Goal: Task Accomplishment & Management: Complete application form

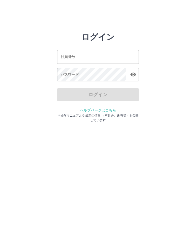
click at [69, 57] on div "社員番号 社員番号" at bounding box center [98, 57] width 82 height 14
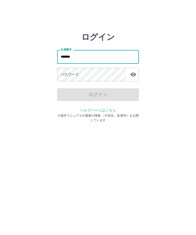
type input "*******"
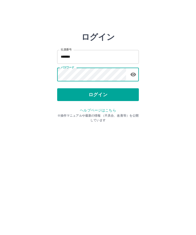
click at [94, 95] on button "ログイン" at bounding box center [98, 94] width 82 height 13
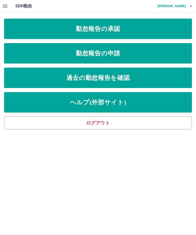
click at [133, 26] on link "勤怠報告の承認" at bounding box center [98, 29] width 188 height 20
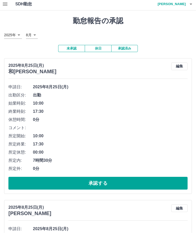
scroll to position [7, 0]
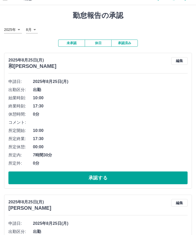
click at [104, 184] on button "承認する" at bounding box center [97, 177] width 179 height 13
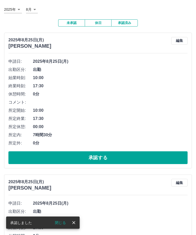
scroll to position [29, 0]
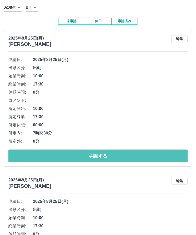
click at [113, 155] on button "承認する" at bounding box center [97, 155] width 179 height 13
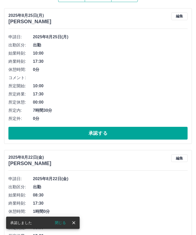
scroll to position [46, 0]
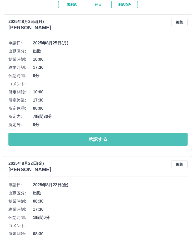
click at [102, 140] on button "承認する" at bounding box center [97, 139] width 179 height 13
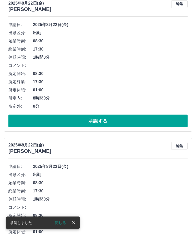
scroll to position [58, 0]
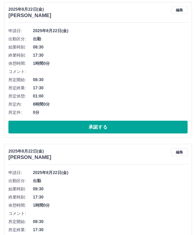
click at [104, 127] on button "承認する" at bounding box center [97, 127] width 179 height 13
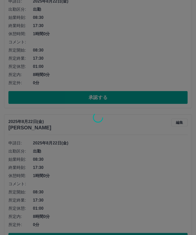
scroll to position [92, 0]
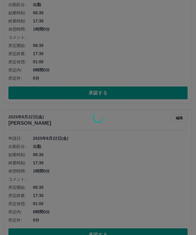
click at [110, 234] on div at bounding box center [98, 117] width 196 height 235
click at [109, 234] on div at bounding box center [98, 117] width 196 height 235
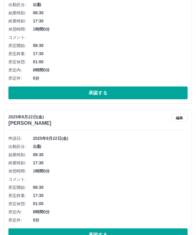
click at [117, 233] on button "承認する" at bounding box center [97, 234] width 179 height 13
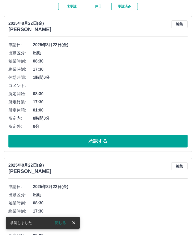
scroll to position [43, 0]
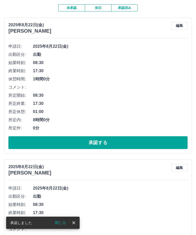
click at [108, 142] on button "承認する" at bounding box center [97, 142] width 179 height 13
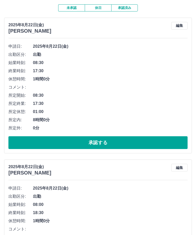
click at [118, 141] on button "承認する" at bounding box center [97, 142] width 179 height 13
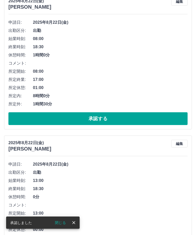
scroll to position [64, 0]
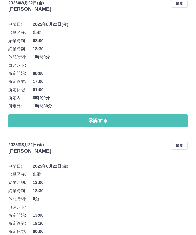
click at [168, 120] on button "承認する" at bounding box center [97, 120] width 179 height 13
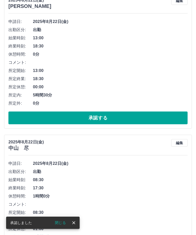
scroll to position [68, 0]
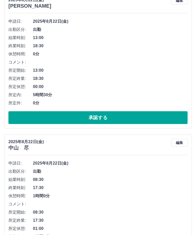
click at [106, 116] on button "承認する" at bounding box center [97, 117] width 179 height 13
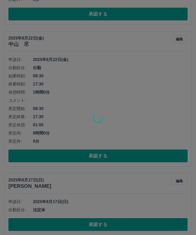
scroll to position [172, 0]
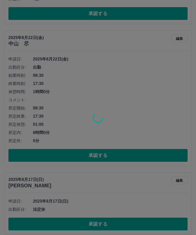
click at [130, 153] on div at bounding box center [98, 117] width 196 height 235
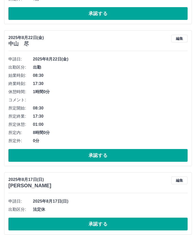
click at [130, 154] on button "承認する" at bounding box center [97, 155] width 179 height 13
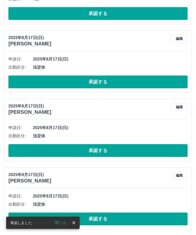
click at [88, 83] on button "承認する" at bounding box center [97, 81] width 179 height 13
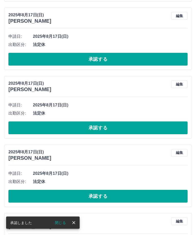
scroll to position [121, 0]
click at [92, 54] on button "承認する" at bounding box center [97, 59] width 179 height 13
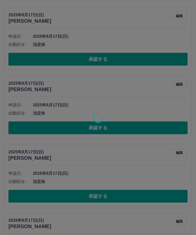
click at [109, 124] on div at bounding box center [98, 117] width 196 height 235
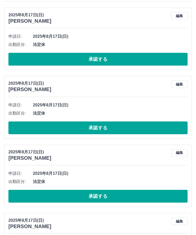
click at [101, 130] on button "承認する" at bounding box center [97, 127] width 179 height 13
click at [110, 125] on button "承認する" at bounding box center [97, 127] width 179 height 13
click at [108, 63] on button "承認する" at bounding box center [97, 59] width 179 height 13
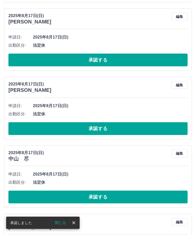
click at [110, 59] on button "承認する" at bounding box center [97, 60] width 179 height 13
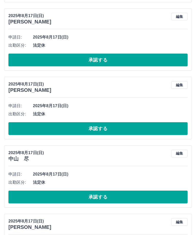
click at [114, 58] on button "承認する" at bounding box center [97, 60] width 179 height 13
click at [161, 54] on button "承認する" at bounding box center [97, 60] width 179 height 13
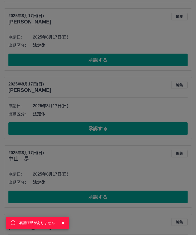
click at [170, 130] on div "承認権限がありません" at bounding box center [98, 117] width 196 height 235
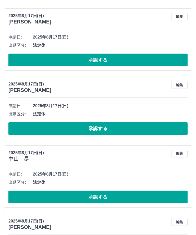
click at [179, 131] on button "承認する" at bounding box center [97, 128] width 179 height 13
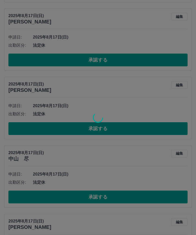
click at [179, 131] on div at bounding box center [98, 117] width 196 height 235
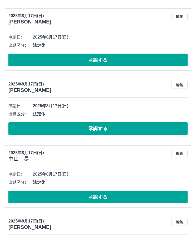
click at [168, 60] on button "承認する" at bounding box center [97, 60] width 179 height 13
click at [164, 201] on button "承認する" at bounding box center [97, 196] width 179 height 13
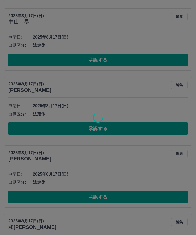
click at [173, 130] on div at bounding box center [98, 117] width 196 height 235
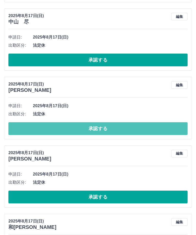
click at [180, 130] on button "承認する" at bounding box center [97, 128] width 179 height 13
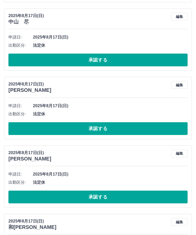
click at [173, 57] on button "承認する" at bounding box center [97, 60] width 179 height 13
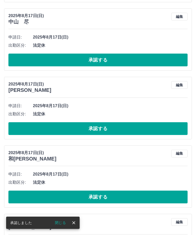
click at [164, 66] on button "承認する" at bounding box center [97, 60] width 179 height 13
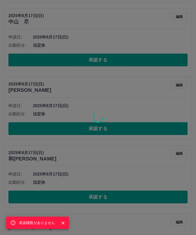
click at [155, 136] on div "承認権限がありません" at bounding box center [98, 117] width 196 height 235
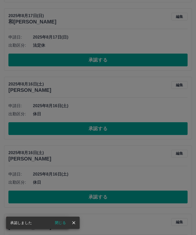
click at [175, 134] on div "承認権限がありません" at bounding box center [98, 117] width 196 height 235
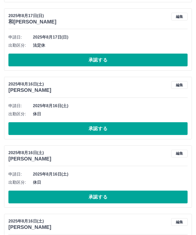
click at [166, 126] on button "承認する" at bounding box center [97, 128] width 179 height 13
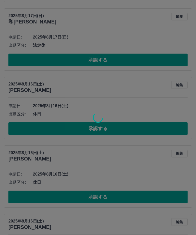
click at [169, 64] on div at bounding box center [98, 117] width 196 height 235
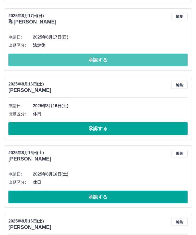
click at [173, 58] on button "承認する" at bounding box center [97, 60] width 179 height 13
click at [173, 57] on button "承認する" at bounding box center [97, 60] width 179 height 13
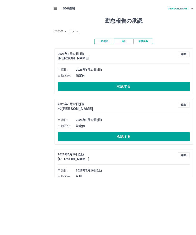
scroll to position [49, 0]
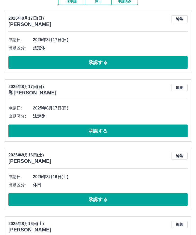
click at [161, 63] on button "承認する" at bounding box center [97, 62] width 179 height 13
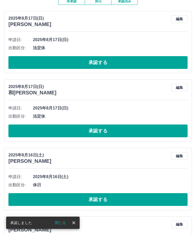
click at [148, 133] on button "承認する" at bounding box center [97, 130] width 179 height 13
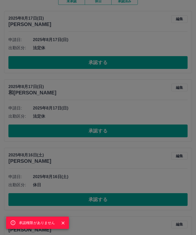
click at [189, 118] on div "承認権限がありません" at bounding box center [98, 117] width 196 height 235
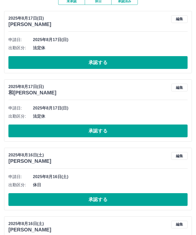
click at [167, 61] on button "承認する" at bounding box center [97, 62] width 179 height 13
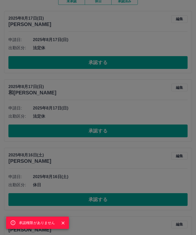
click at [138, 65] on div "承認権限がありません" at bounding box center [98, 117] width 196 height 235
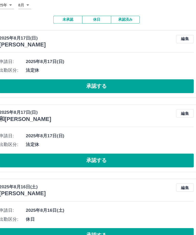
click at [150, 89] on button "承認する" at bounding box center [97, 95] width 179 height 13
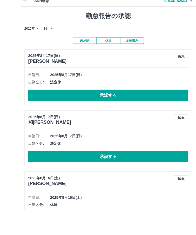
scroll to position [0, 0]
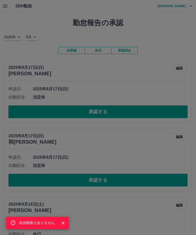
click at [149, 69] on div "承認権限がありません" at bounding box center [98, 117] width 196 height 235
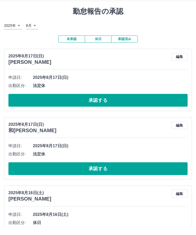
scroll to position [11, 0]
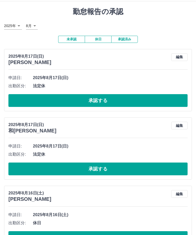
click at [172, 105] on button "承認する" at bounding box center [97, 100] width 179 height 13
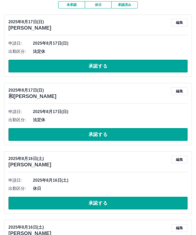
scroll to position [46, 0]
click at [158, 204] on button "承認する" at bounding box center [97, 203] width 179 height 13
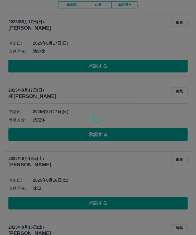
click at [168, 131] on div at bounding box center [98, 117] width 196 height 235
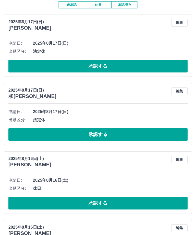
click at [171, 131] on button "承認する" at bounding box center [97, 134] width 179 height 13
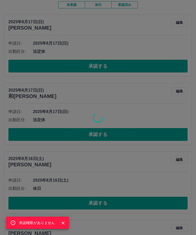
click at [168, 67] on div "承認権限がありません" at bounding box center [98, 117] width 196 height 235
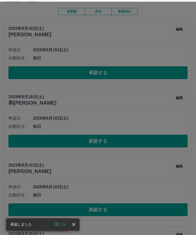
scroll to position [0, 0]
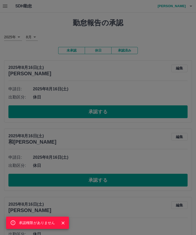
click at [163, 122] on div "承認権限がありません" at bounding box center [98, 117] width 196 height 235
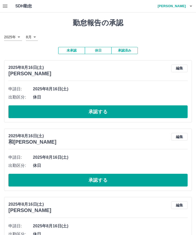
click at [155, 178] on button "承認する" at bounding box center [97, 180] width 179 height 13
click at [155, 178] on div "承認権限がありません" at bounding box center [98, 117] width 196 height 235
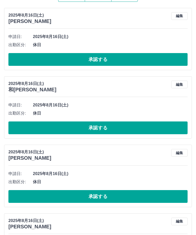
scroll to position [61, 0]
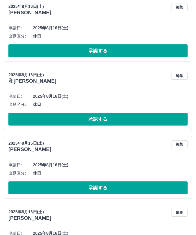
click at [135, 53] on button "承認する" at bounding box center [97, 50] width 179 height 13
click at [129, 116] on button "承認する" at bounding box center [97, 119] width 179 height 13
click at [128, 123] on button "承認する" at bounding box center [97, 119] width 179 height 13
click at [127, 122] on button "承認する" at bounding box center [97, 119] width 179 height 13
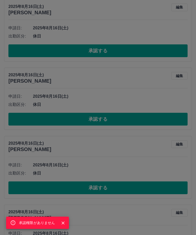
click at [166, 123] on div "承認権限がありません" at bounding box center [98, 117] width 196 height 235
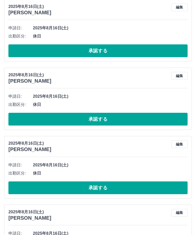
click at [158, 122] on button "承認する" at bounding box center [97, 119] width 179 height 13
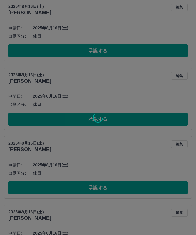
click at [138, 183] on div at bounding box center [98, 117] width 196 height 235
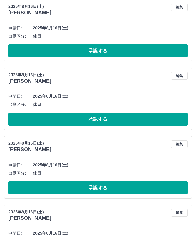
click at [142, 186] on button "承認する" at bounding box center [97, 187] width 179 height 13
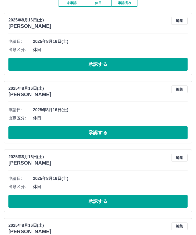
scroll to position [46, 0]
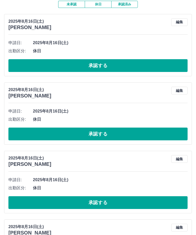
click at [141, 135] on button "承認する" at bounding box center [97, 133] width 179 height 13
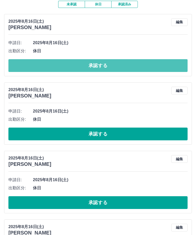
click at [135, 69] on button "承認する" at bounding box center [97, 65] width 179 height 13
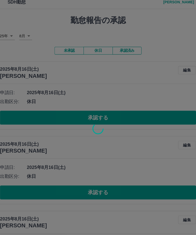
click at [119, 113] on div "承認権限がありません" at bounding box center [98, 117] width 196 height 235
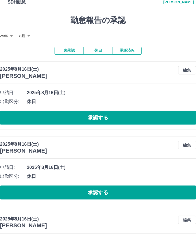
scroll to position [0, 0]
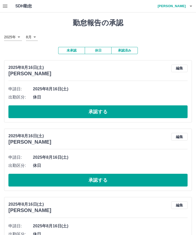
click at [124, 112] on button "承認する" at bounding box center [97, 111] width 179 height 13
click at [124, 112] on div "承認権限がありません" at bounding box center [98, 117] width 196 height 235
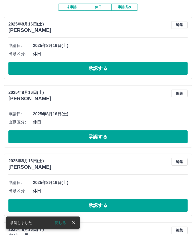
scroll to position [45, 0]
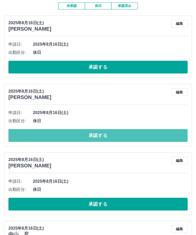
click at [121, 136] on button "承認する" at bounding box center [97, 135] width 179 height 13
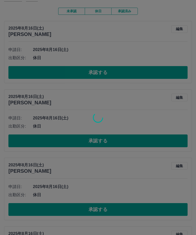
scroll to position [55, 0]
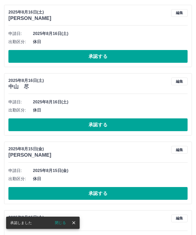
click at [148, 194] on div at bounding box center [98, 117] width 196 height 235
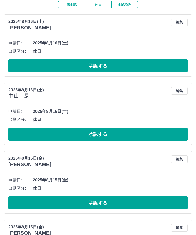
click at [166, 128] on button "承認する" at bounding box center [97, 134] width 179 height 13
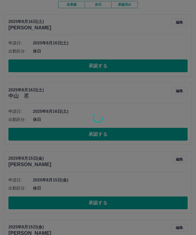
click at [161, 66] on div at bounding box center [98, 117] width 196 height 235
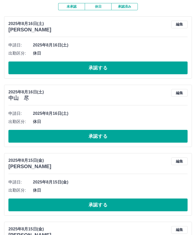
scroll to position [37, 0]
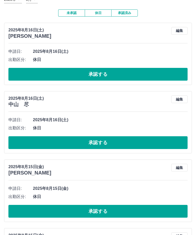
click at [174, 148] on button "承認する" at bounding box center [97, 142] width 179 height 13
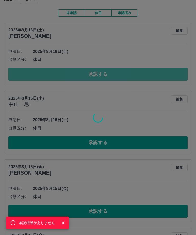
click at [167, 79] on div "承認権限がありません" at bounding box center [98, 117] width 196 height 235
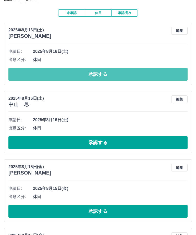
click at [174, 75] on button "承認する" at bounding box center [97, 74] width 179 height 13
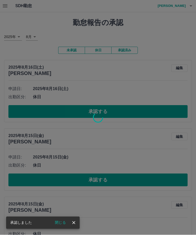
scroll to position [15, 0]
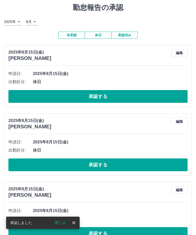
click at [164, 100] on button "承認する" at bounding box center [97, 96] width 179 height 13
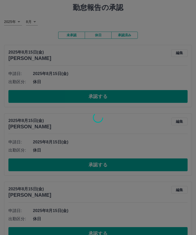
click at [164, 100] on div at bounding box center [98, 117] width 196 height 235
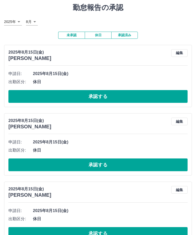
click at [170, 93] on button "承認する" at bounding box center [97, 96] width 179 height 13
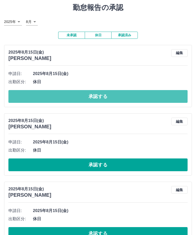
click at [173, 97] on button "承認する" at bounding box center [97, 96] width 179 height 13
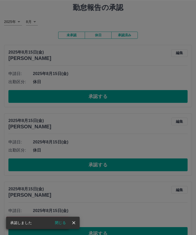
scroll to position [12, 0]
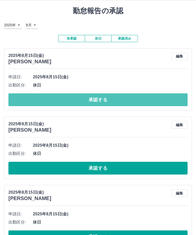
click at [165, 98] on button "承認する" at bounding box center [97, 99] width 179 height 13
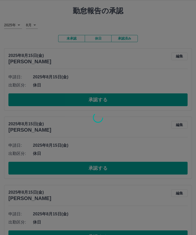
click at [167, 101] on div at bounding box center [98, 117] width 196 height 235
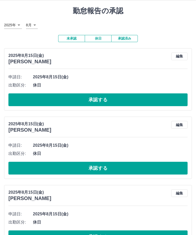
click at [151, 166] on button "承認する" at bounding box center [97, 168] width 179 height 13
click at [154, 160] on div "申請日: 2025年8月15日(金) 出勤区分: 休日 承認する" at bounding box center [97, 157] width 179 height 33
click at [159, 154] on div "承認権限がありません" at bounding box center [98, 117] width 196 height 235
click at [161, 158] on div "申請日: 2025年8月15日(金) 出勤区分: 休日 承認する" at bounding box center [97, 157] width 179 height 33
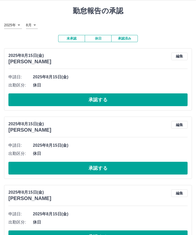
click at [161, 157] on li "出勤区分: 休日" at bounding box center [97, 153] width 179 height 8
click at [162, 155] on span "休日" at bounding box center [110, 153] width 154 height 6
click at [159, 109] on div "2025年8月15日(金) [PERSON_NAME] 編集 申請日: 2025年8月15日(金) 出勤区分: 休日 承認する" at bounding box center [98, 79] width 188 height 62
click at [162, 95] on button "承認する" at bounding box center [97, 99] width 179 height 13
click at [162, 95] on div "承認権限がありません" at bounding box center [98, 117] width 196 height 235
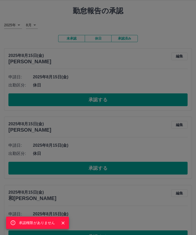
click at [162, 98] on div "承認権限がありません" at bounding box center [98, 117] width 196 height 235
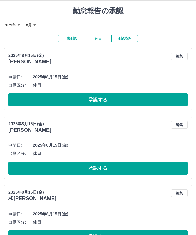
click at [138, 167] on button "承認する" at bounding box center [97, 168] width 179 height 13
click at [138, 167] on div at bounding box center [98, 117] width 196 height 235
click at [140, 169] on button "承認する" at bounding box center [97, 168] width 179 height 13
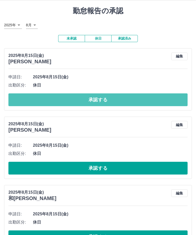
click at [147, 100] on button "承認する" at bounding box center [97, 99] width 179 height 13
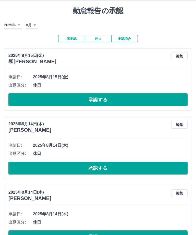
click at [161, 174] on button "承認する" at bounding box center [97, 168] width 179 height 13
click at [161, 173] on div "承認権限がありません" at bounding box center [98, 117] width 196 height 235
click at [146, 92] on div "申請日: 2025年8月15日(金) 出勤区分: 休日 承認する" at bounding box center [97, 89] width 179 height 33
click at [138, 104] on button "承認する" at bounding box center [97, 99] width 179 height 13
click at [158, 100] on button "承認する" at bounding box center [97, 99] width 179 height 13
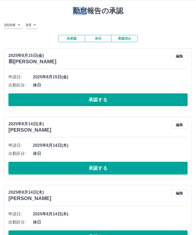
click at [147, 166] on button "承認する" at bounding box center [97, 168] width 179 height 13
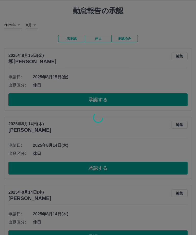
click at [136, 103] on div at bounding box center [98, 117] width 196 height 235
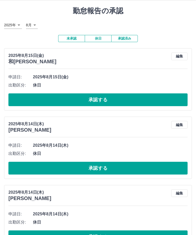
click at [152, 168] on button "承認する" at bounding box center [97, 168] width 179 height 13
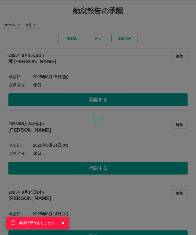
click at [166, 97] on div "承認権限がありません" at bounding box center [98, 117] width 196 height 235
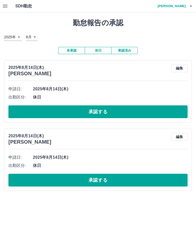
scroll to position [0, 0]
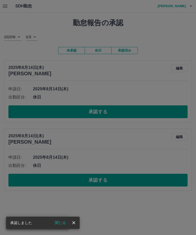
click at [143, 185] on div "承認権限がありません" at bounding box center [98, 117] width 196 height 235
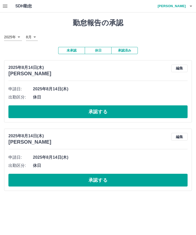
click at [143, 185] on div "承認権限がありません" at bounding box center [98, 117] width 196 height 235
click at [150, 184] on button "承認する" at bounding box center [97, 180] width 179 height 13
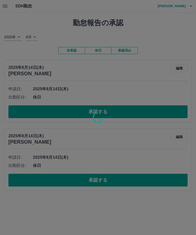
click at [163, 111] on div at bounding box center [98, 117] width 196 height 235
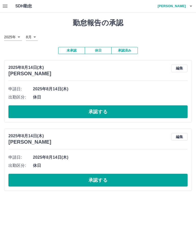
click at [171, 112] on button "承認する" at bounding box center [97, 111] width 179 height 13
click at [171, 113] on button "承認する" at bounding box center [97, 111] width 179 height 13
click at [171, 112] on button "承認する" at bounding box center [97, 111] width 179 height 13
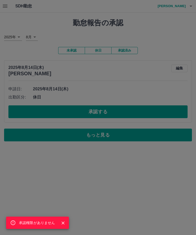
click at [169, 112] on div "承認権限がありません" at bounding box center [98, 117] width 196 height 235
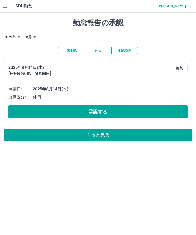
click at [173, 114] on button "承認する" at bounding box center [97, 111] width 179 height 13
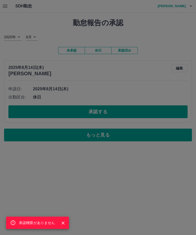
click at [158, 111] on div "承認権限がありません" at bounding box center [98, 117] width 196 height 235
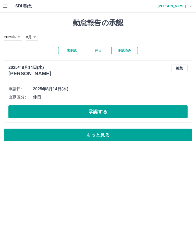
click at [3, 8] on icon "button" at bounding box center [5, 6] width 6 height 6
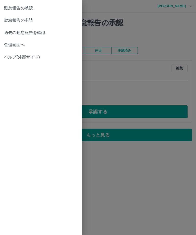
click at [36, 21] on span "勤怠報告の申請" at bounding box center [40, 20] width 73 height 6
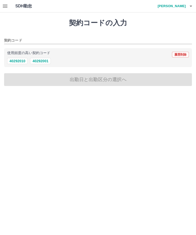
click at [19, 62] on button "40292010" at bounding box center [17, 61] width 20 height 6
type input "********"
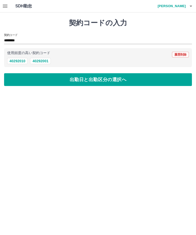
click at [131, 78] on button "出勤日と出勤区分の選択へ" at bounding box center [98, 79] width 188 height 13
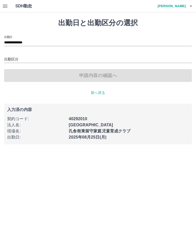
click at [19, 57] on input "出勤区分" at bounding box center [98, 59] width 188 height 6
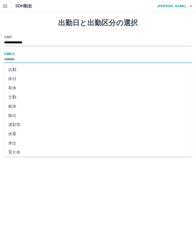
click at [22, 68] on li "出勤" at bounding box center [98, 69] width 188 height 9
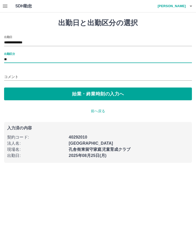
type input "**"
click at [179, 89] on button "始業・終業時刻の入力へ" at bounding box center [98, 93] width 188 height 13
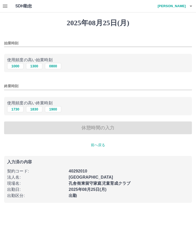
click at [8, 42] on input "始業時刻" at bounding box center [98, 43] width 188 height 7
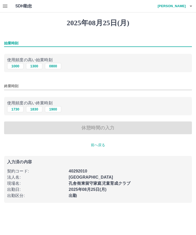
type input "*"
type input "****"
click at [13, 88] on input "終業時刻" at bounding box center [98, 85] width 188 height 7
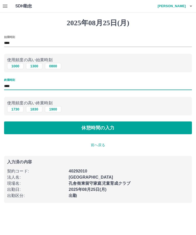
type input "****"
click at [72, 126] on button "休憩時間の入力" at bounding box center [98, 127] width 188 height 13
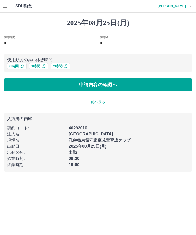
click at [129, 81] on button "申請内容の確認へ" at bounding box center [98, 84] width 188 height 13
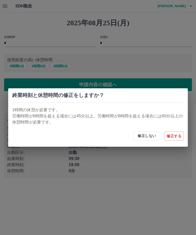
click at [144, 133] on button "修正しない" at bounding box center [146, 135] width 27 height 9
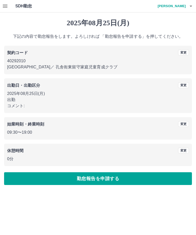
click at [174, 182] on button "勤怠報告を申請する" at bounding box center [98, 178] width 188 height 13
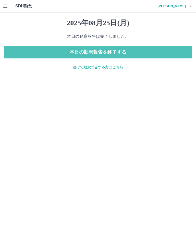
click at [40, 49] on button "本日の勤怠報告を終了する" at bounding box center [98, 52] width 188 height 13
